Goal: Obtain resource: Obtain resource

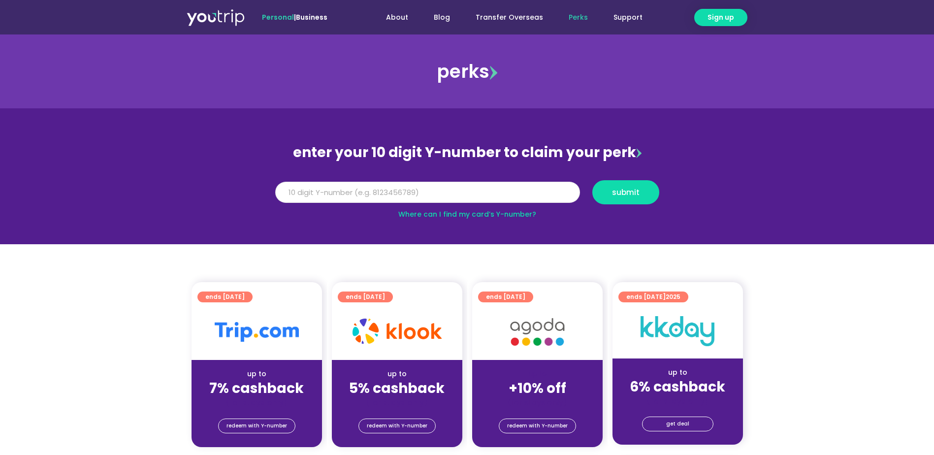
click at [399, 189] on input "Y Number" at bounding box center [427, 193] width 305 height 22
type input "8113744351"
click at [614, 196] on span "submit" at bounding box center [626, 192] width 28 height 7
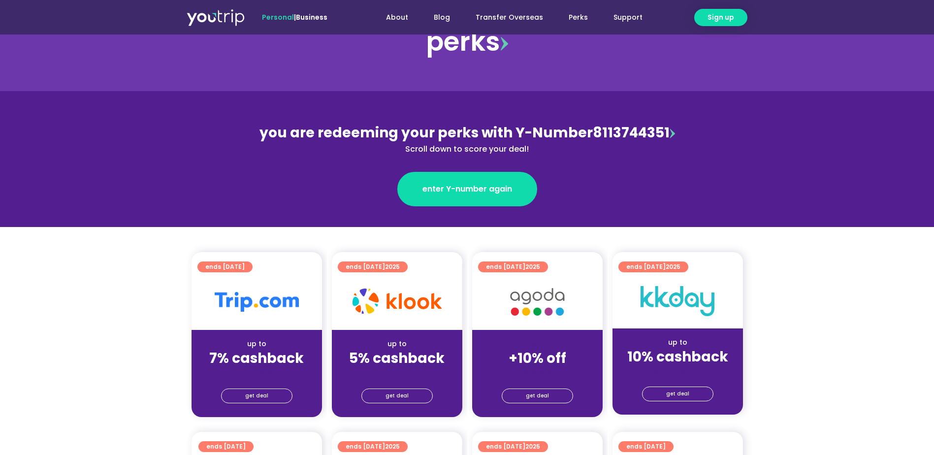
scroll to position [98, 0]
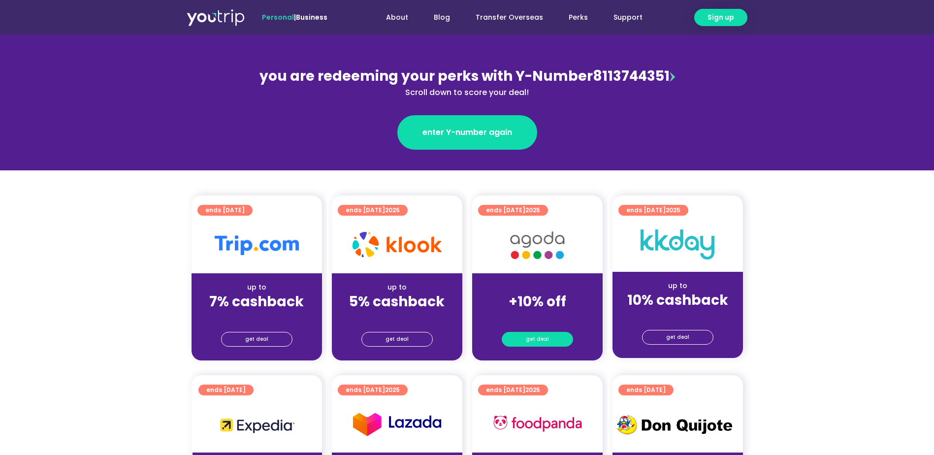
click at [536, 338] on span "get deal" at bounding box center [537, 339] width 23 height 14
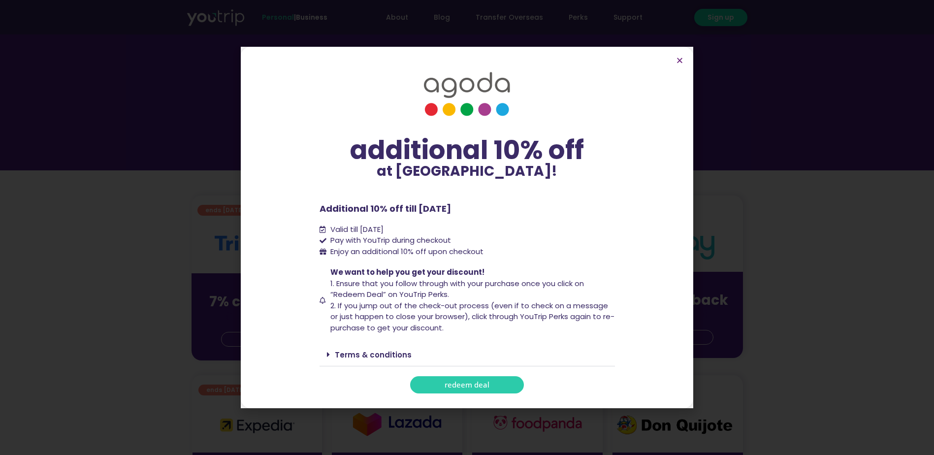
drag, startPoint x: 467, startPoint y: 379, endPoint x: 469, endPoint y: 386, distance: 7.2
click at [469, 386] on span "redeem deal" at bounding box center [467, 384] width 45 height 7
